Goal: Task Accomplishment & Management: Manage account settings

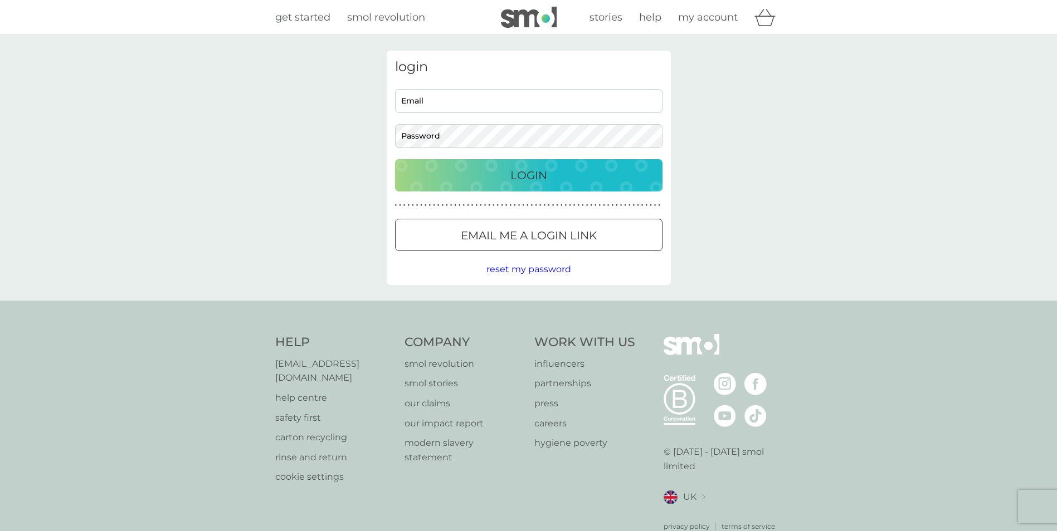
type input "[PERSON_NAME][EMAIL_ADDRESS][DOMAIN_NAME]"
click at [492, 181] on div "Login" at bounding box center [528, 176] width 245 height 18
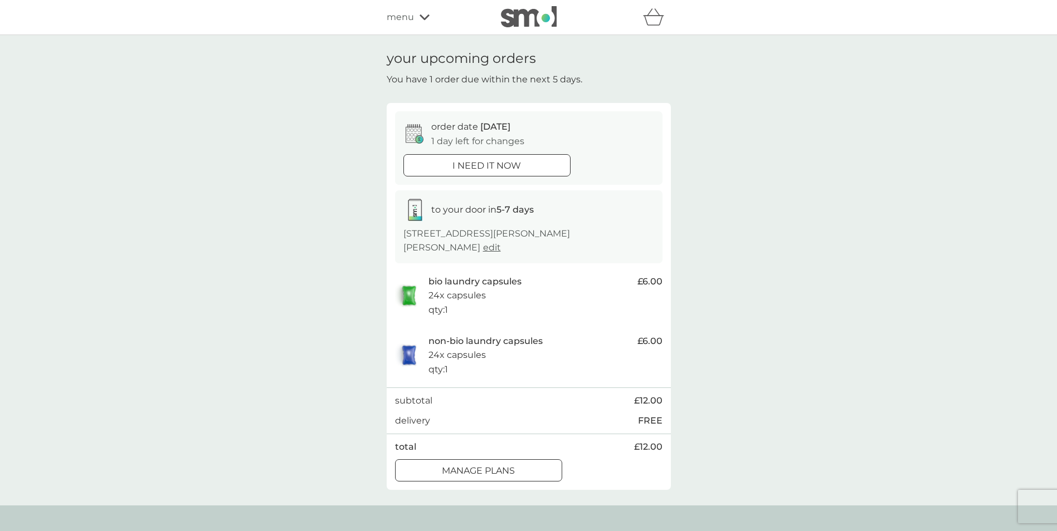
click at [501, 242] on span "edit" at bounding box center [492, 247] width 18 height 11
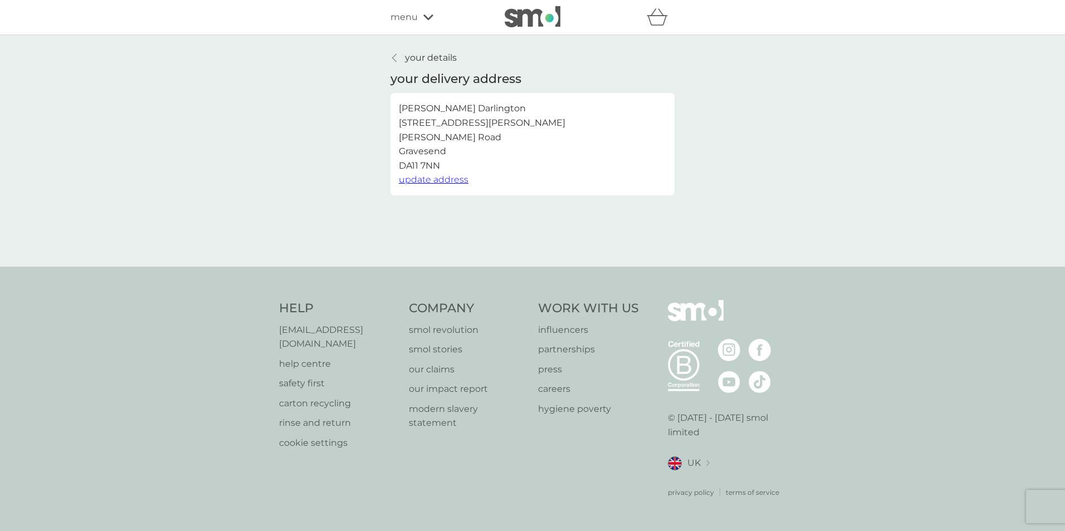
click at [409, 52] on p "your details" at bounding box center [431, 58] width 52 height 14
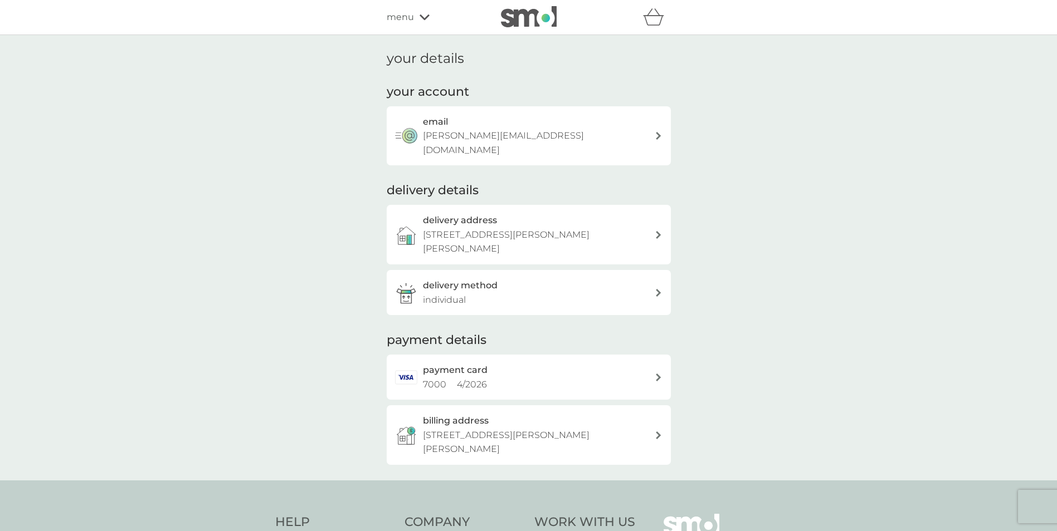
click at [417, 12] on div "menu" at bounding box center [434, 17] width 95 height 14
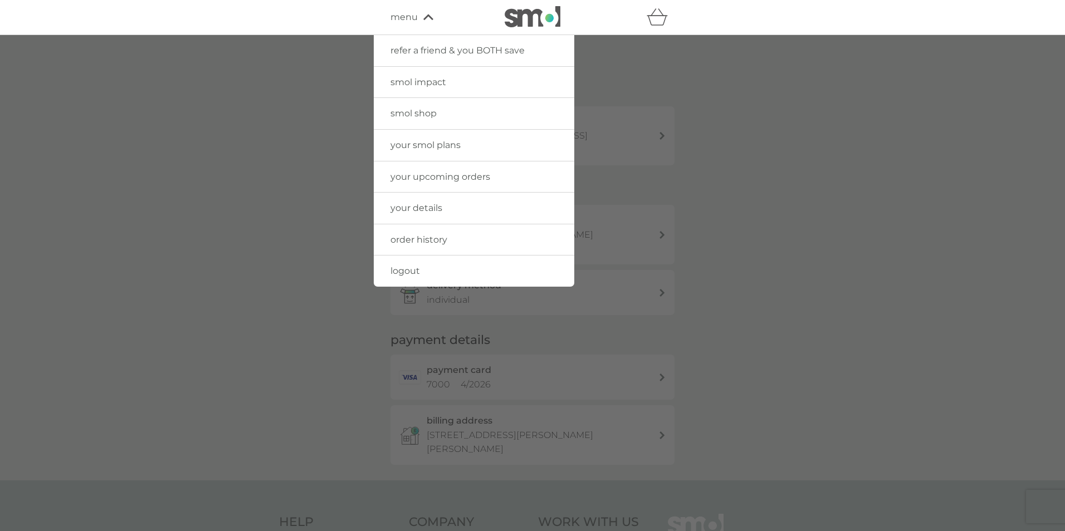
click at [433, 172] on span "your upcoming orders" at bounding box center [440, 177] width 100 height 11
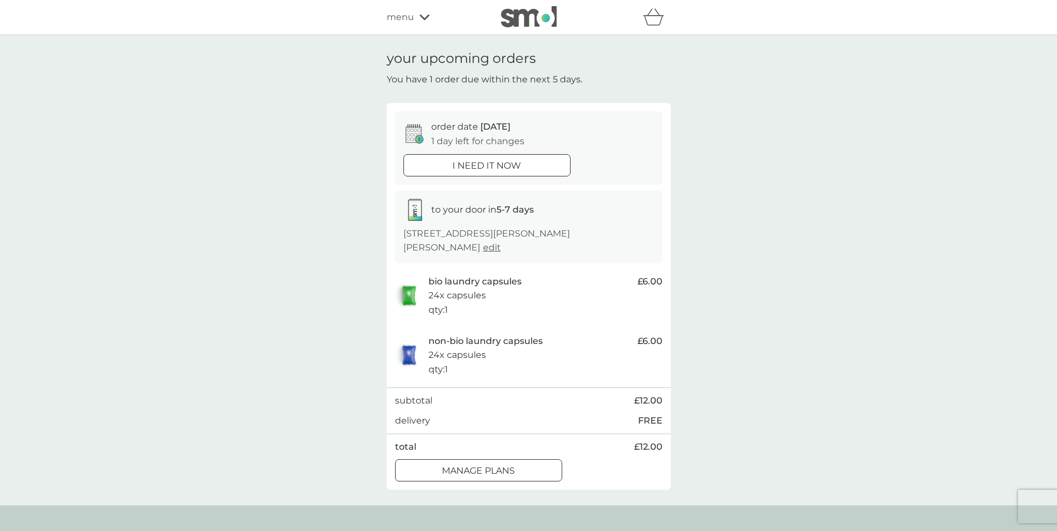
click at [501, 464] on p "manage plans" at bounding box center [478, 471] width 73 height 14
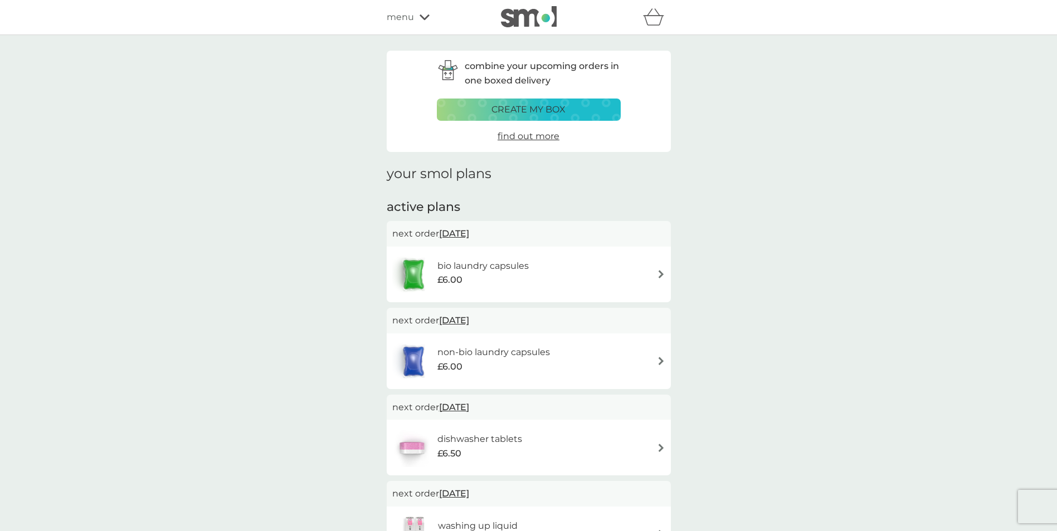
click at [653, 273] on div "bio laundry capsules £6.00" at bounding box center [528, 274] width 273 height 39
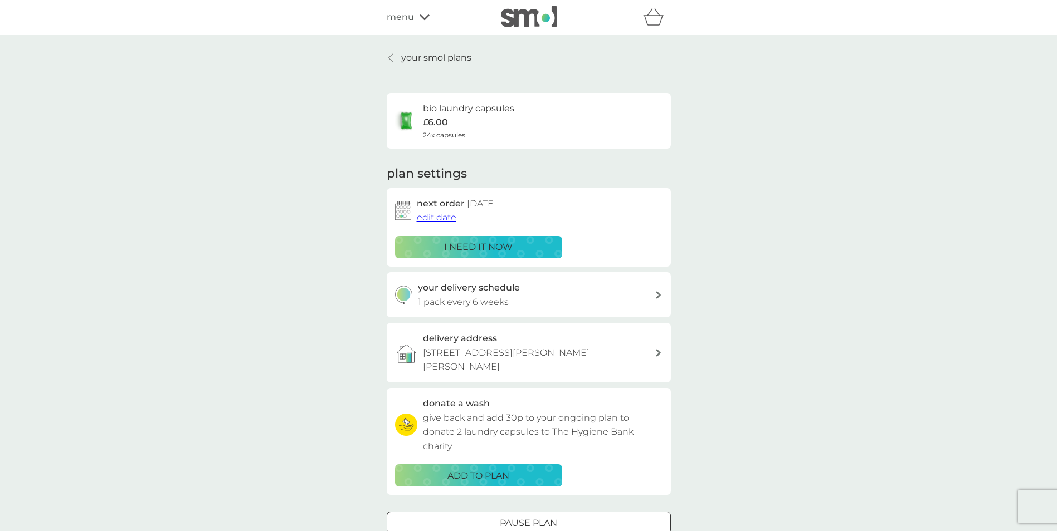
click at [432, 215] on span "edit date" at bounding box center [437, 217] width 40 height 11
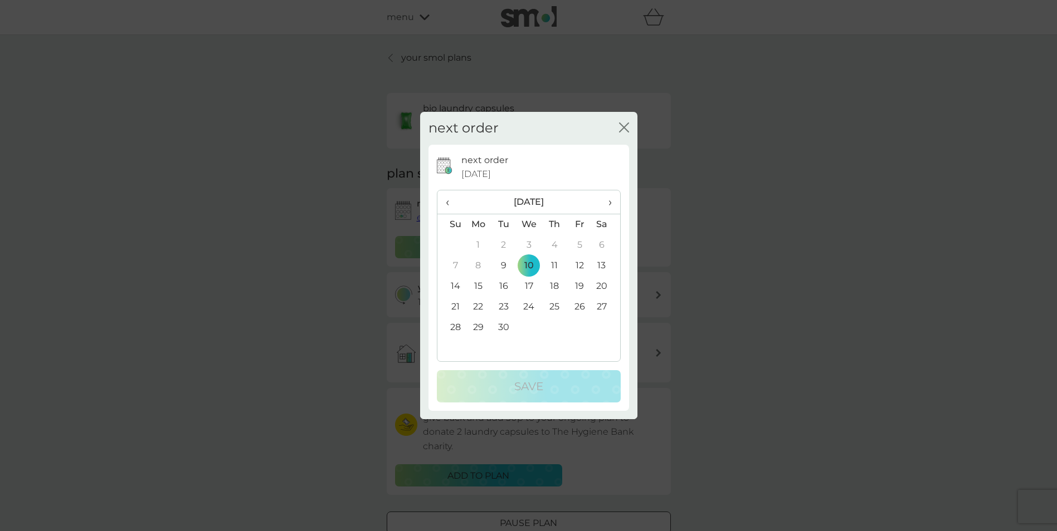
click at [501, 324] on td "30" at bounding box center [503, 327] width 25 height 21
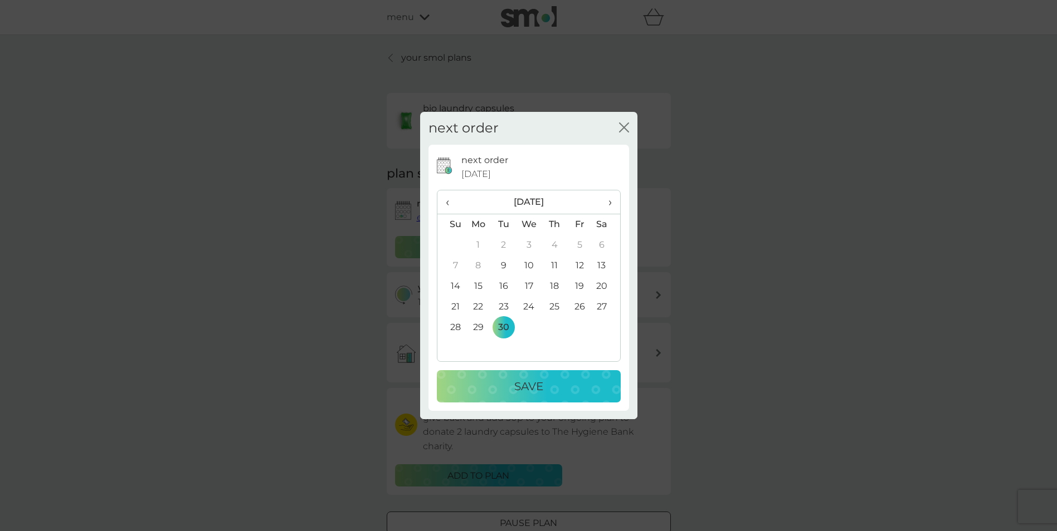
click at [513, 388] on div "Save" at bounding box center [529, 387] width 162 height 18
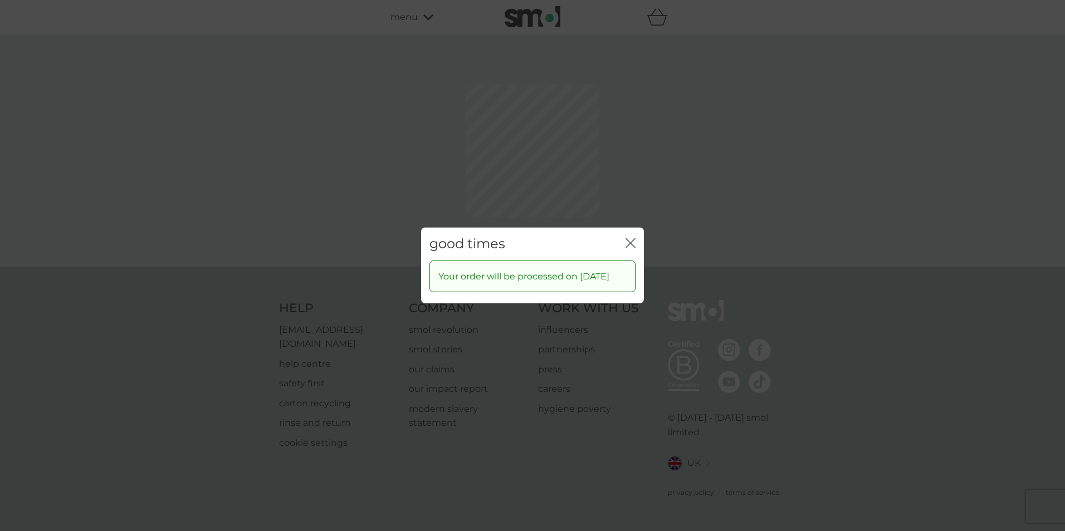
click at [629, 193] on div "good times close Your order will be processed on 30 Sep 2025" at bounding box center [532, 265] width 1065 height 531
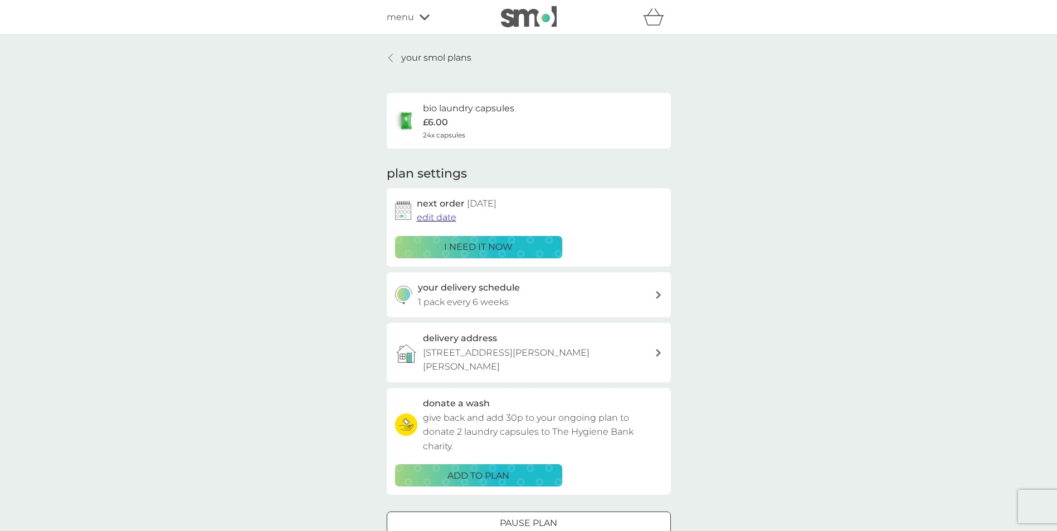
click at [428, 58] on p "your smol plans" at bounding box center [436, 58] width 70 height 14
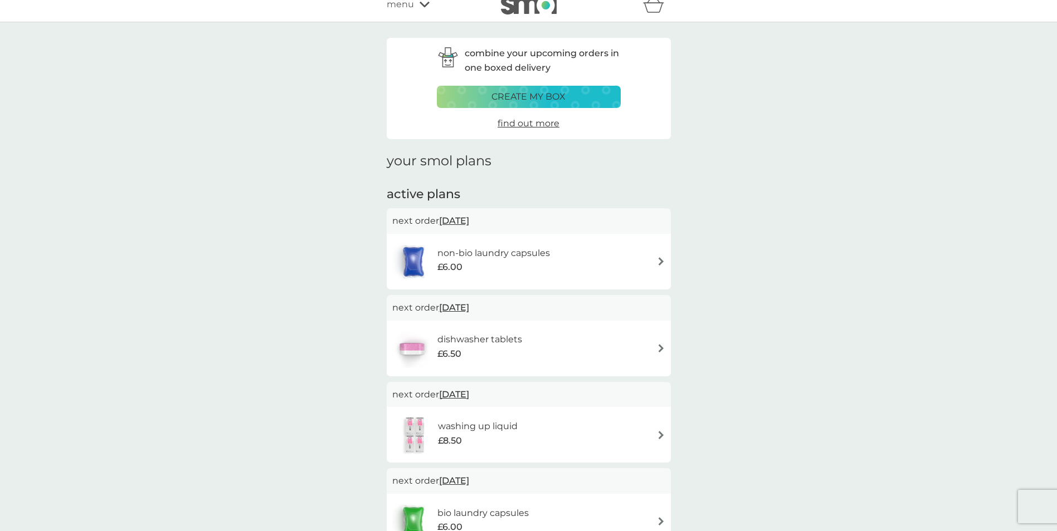
scroll to position [111, 0]
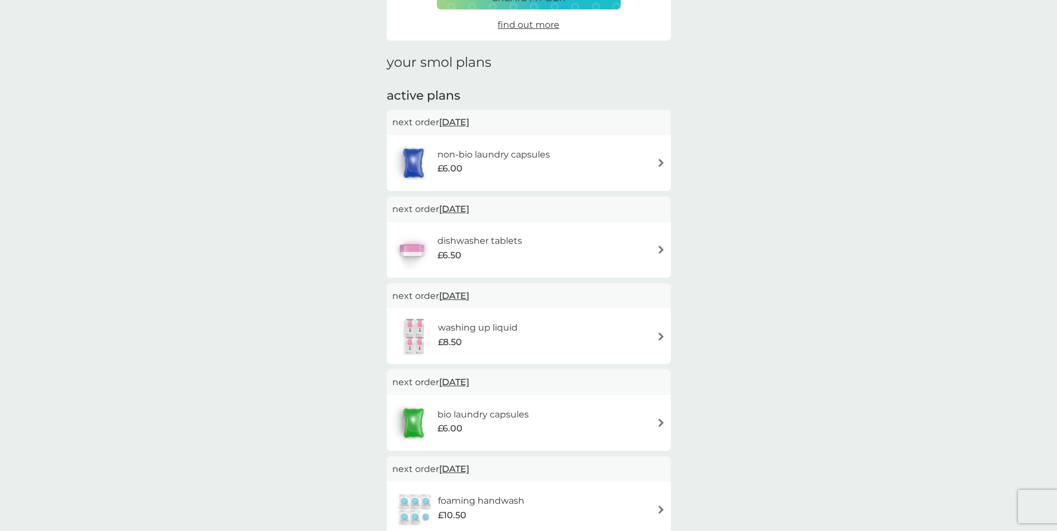
click at [642, 162] on div "non-bio laundry capsules £6.00" at bounding box center [528, 163] width 273 height 39
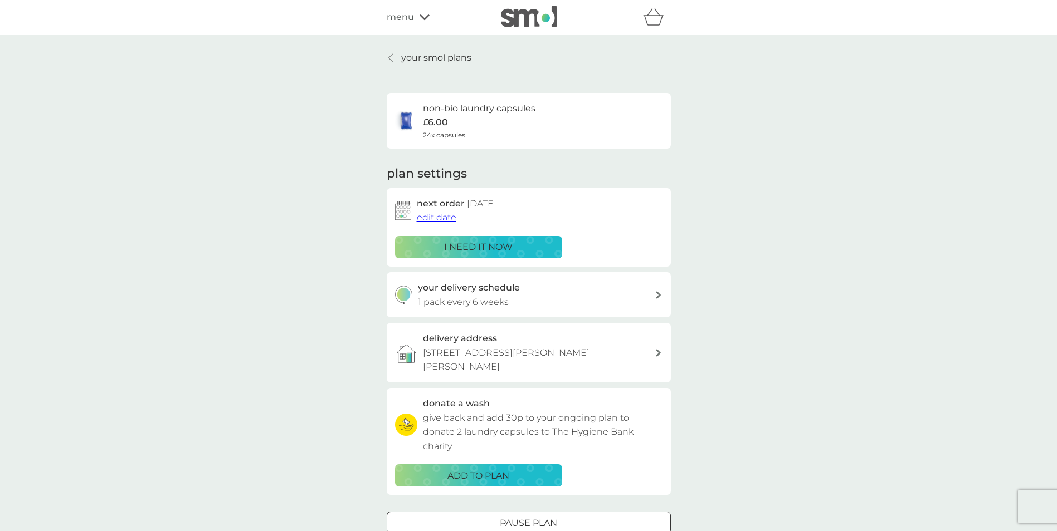
click at [443, 218] on span "edit date" at bounding box center [437, 217] width 40 height 11
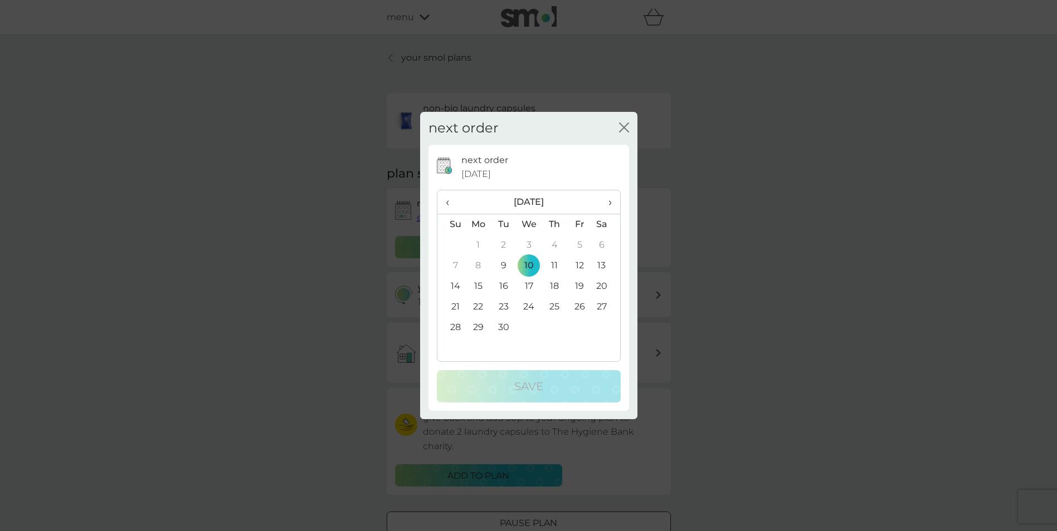
click at [505, 321] on td "30" at bounding box center [503, 327] width 25 height 21
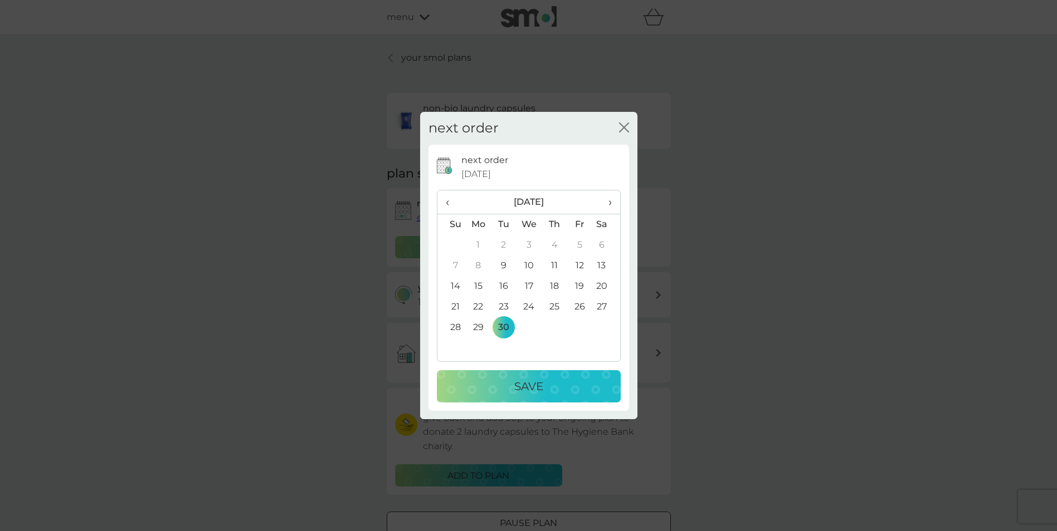
click at [549, 374] on button "Save" at bounding box center [529, 386] width 184 height 32
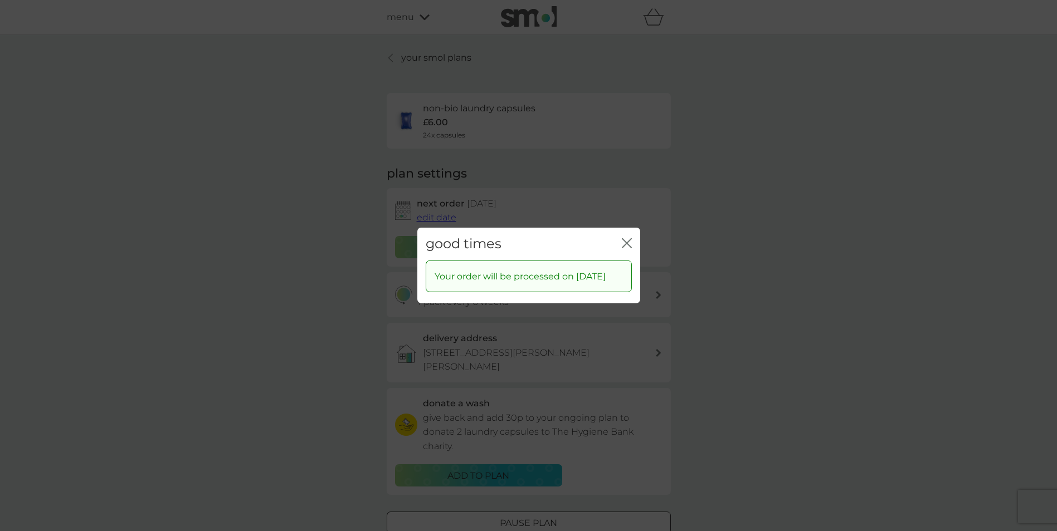
click at [628, 238] on icon "close" at bounding box center [627, 243] width 10 height 10
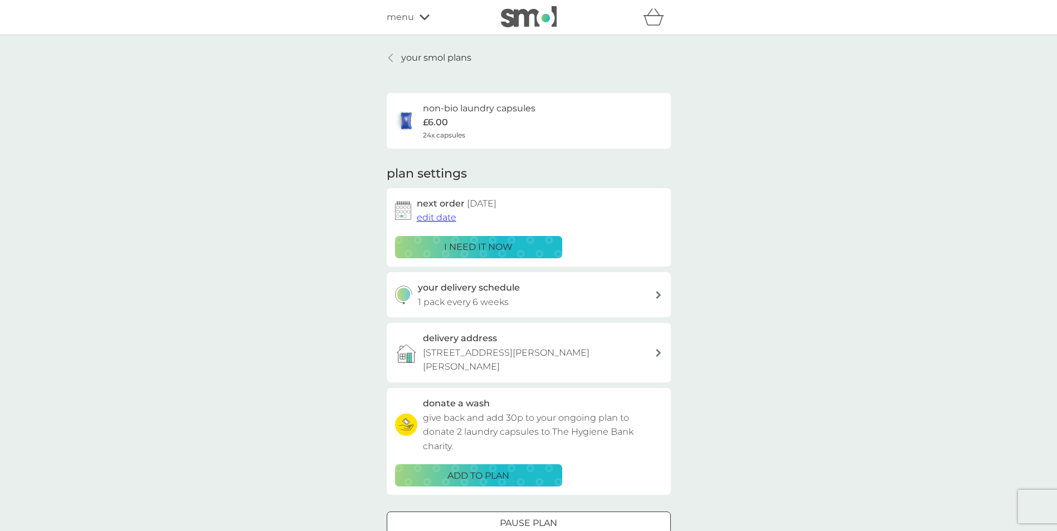
drag, startPoint x: 421, startPoint y: 58, endPoint x: 746, endPoint y: 168, distance: 343.8
click at [421, 58] on p "your smol plans" at bounding box center [436, 58] width 70 height 14
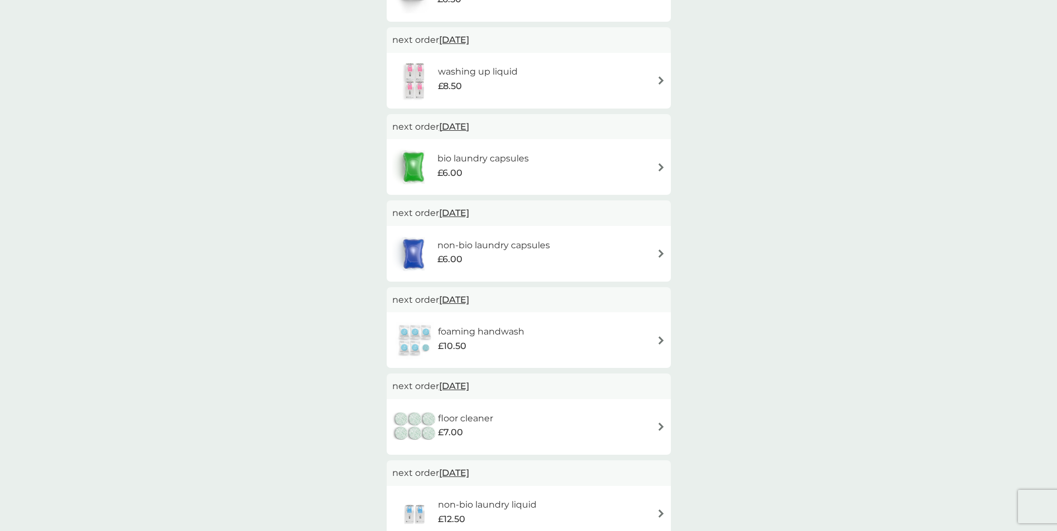
scroll to position [279, 0]
